Goal: Information Seeking & Learning: Find specific fact

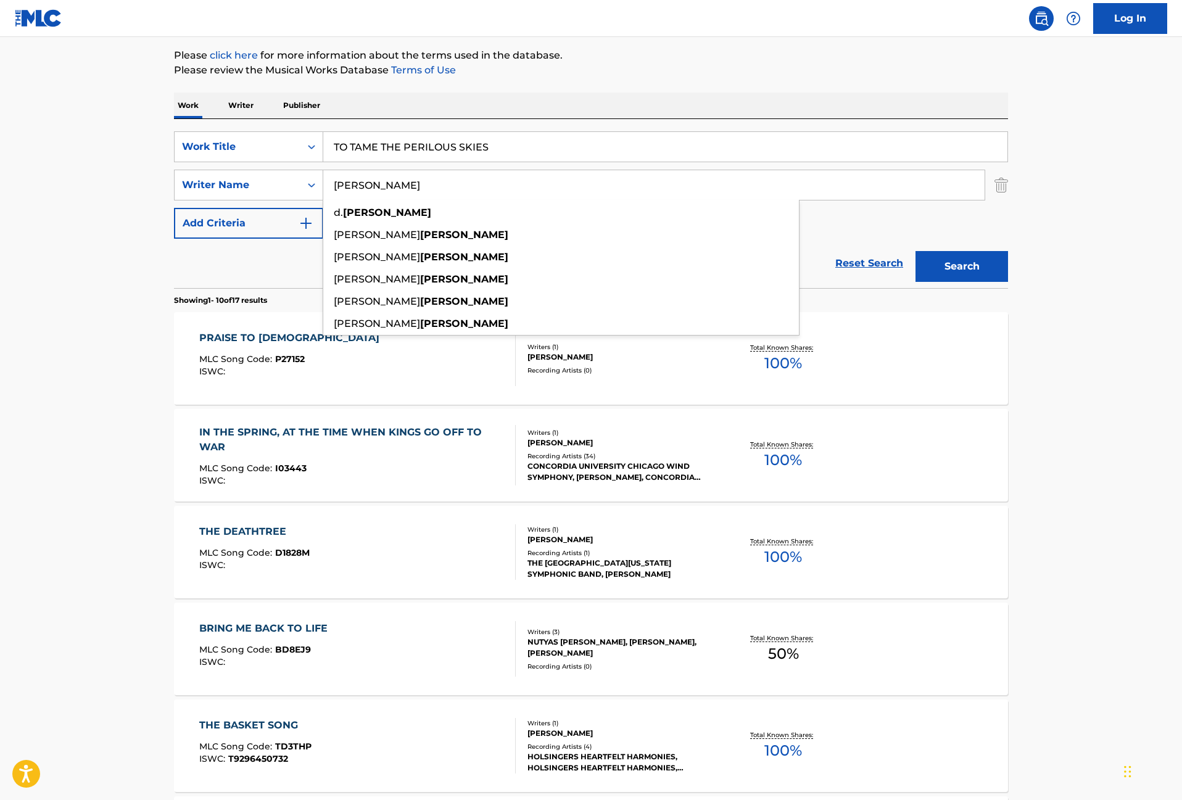
click at [407, 133] on input "TO TAME THE PERILOUS SKIES" at bounding box center [665, 147] width 684 height 30
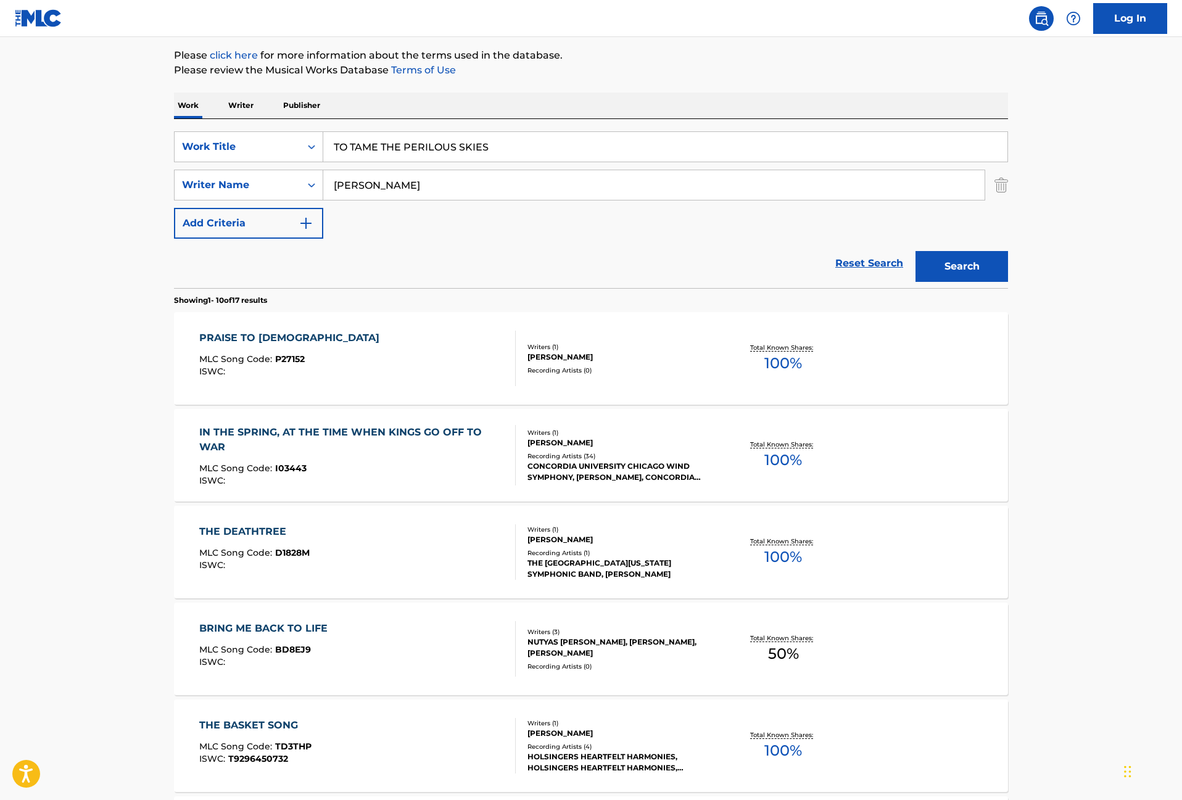
click at [407, 133] on input "TO TAME THE PERILOUS SKIES" at bounding box center [665, 147] width 684 height 30
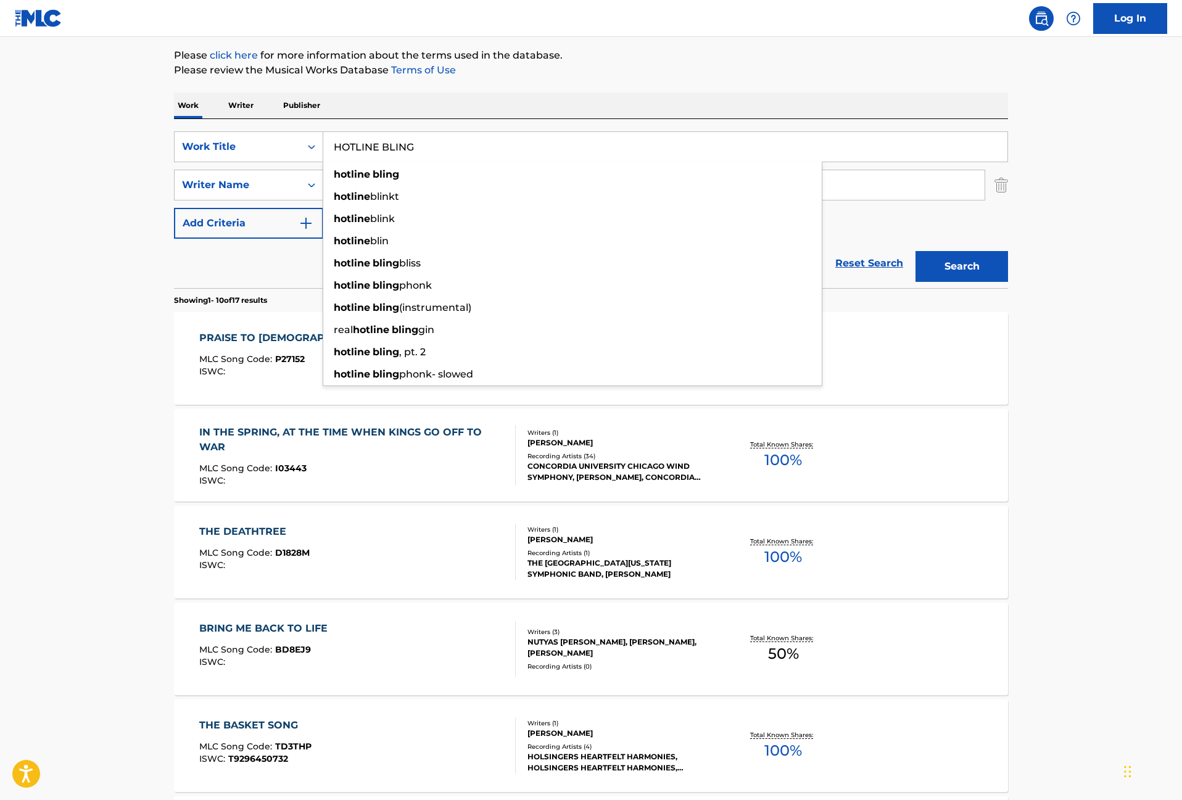
type input "HOTLINE BLING"
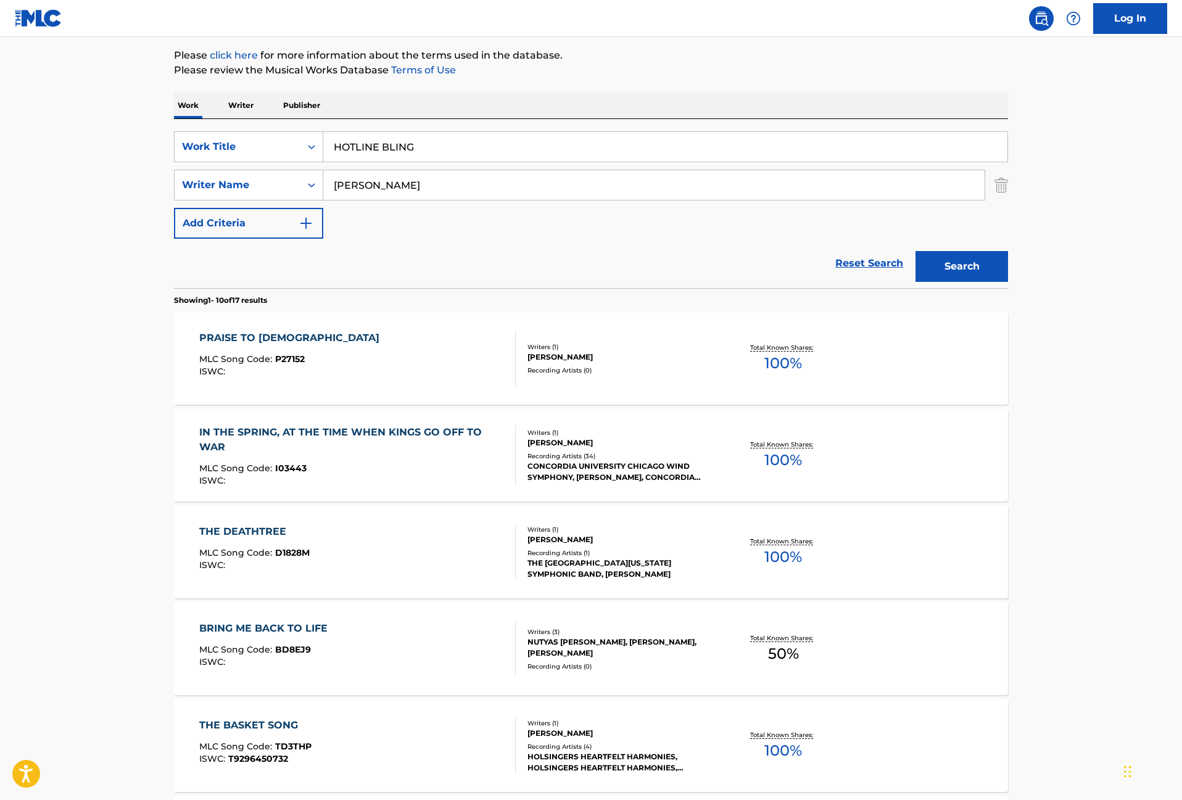
click at [520, 86] on div "The MLC Public Work Search The accuracy and completeness of The MLC's data is d…" at bounding box center [591, 632] width 864 height 1415
click at [370, 202] on div "SearchWithCriteria7aa96f2c-ccf8-48db-b4fc-d0a0b082b401 Work Title HOTLINE BLING…" at bounding box center [591, 184] width 834 height 107
click at [370, 188] on input "[PERSON_NAME]" at bounding box center [653, 185] width 661 height 30
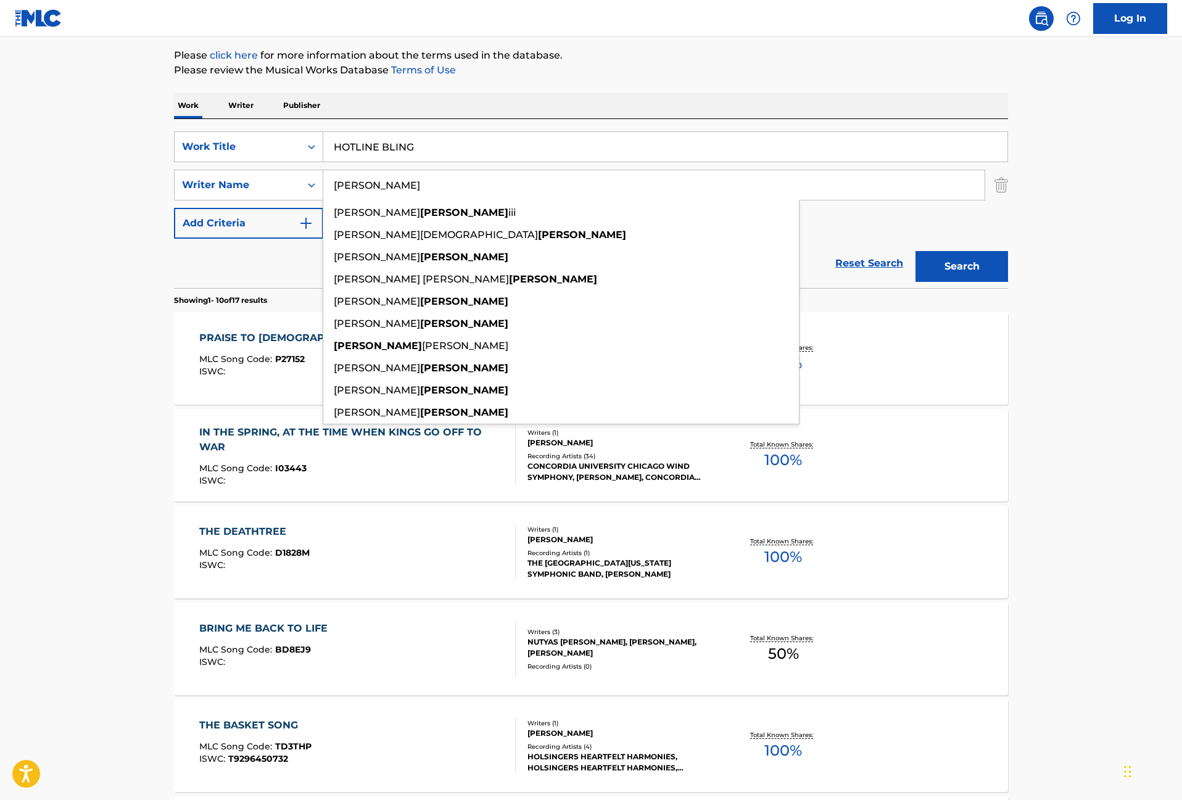
type input "[PERSON_NAME]"
drag, startPoint x: 948, startPoint y: 266, endPoint x: 468, endPoint y: 333, distance: 484.7
click at [948, 266] on button "Search" at bounding box center [962, 266] width 93 height 31
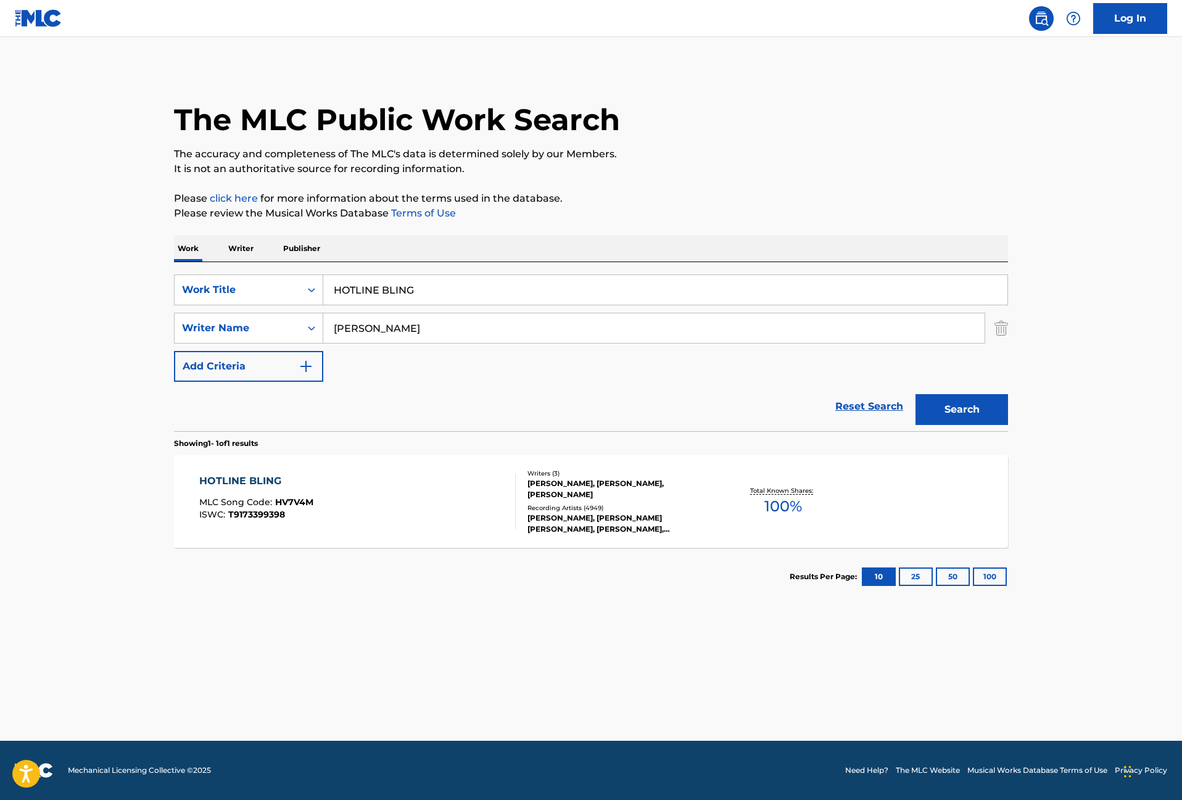
click at [316, 504] on div "HOTLINE BLING MLC Song Code : HV7V4M ISWC : T9173399398" at bounding box center [357, 502] width 317 height 56
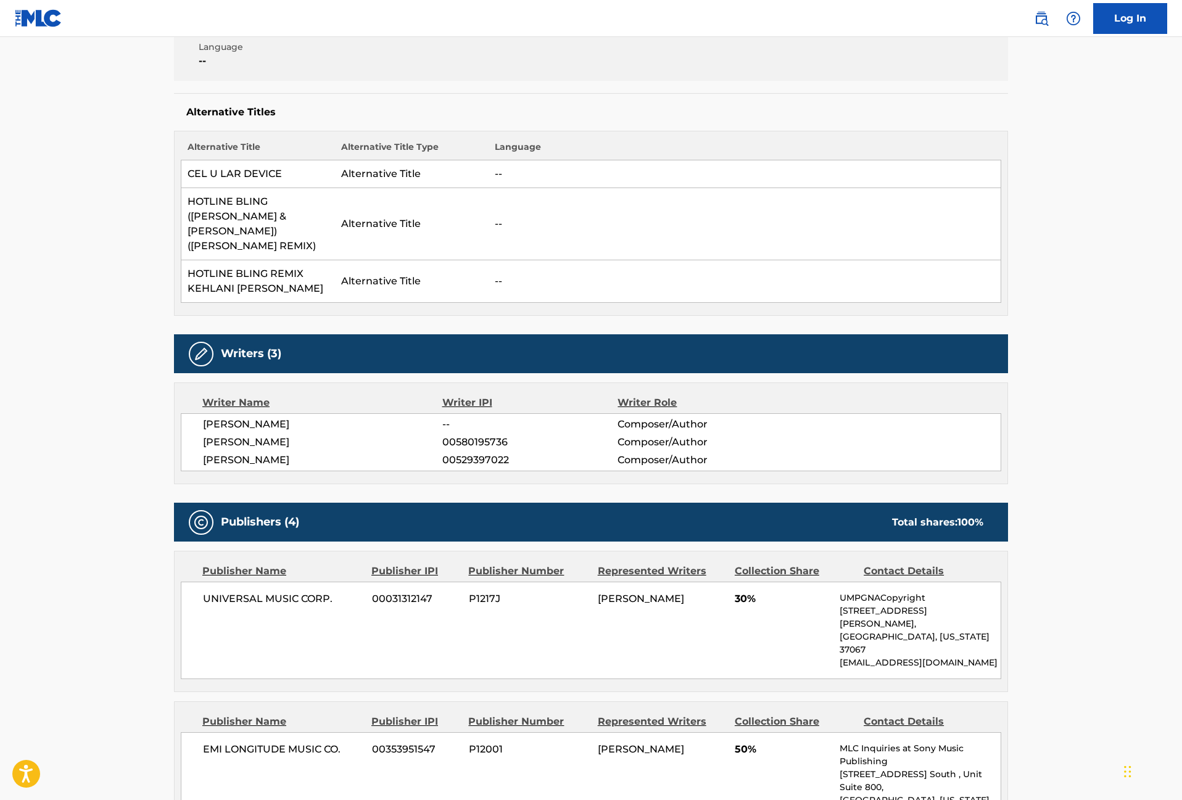
scroll to position [285, 0]
